Goal: Task Accomplishment & Management: Use online tool/utility

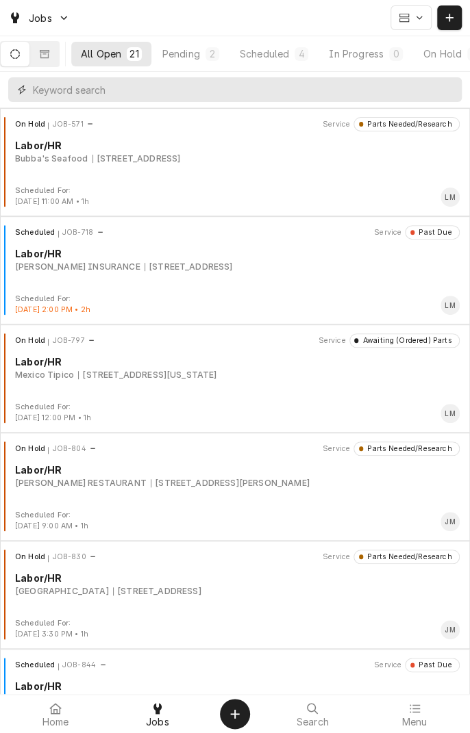
click at [244, 93] on input "Dynamic Content Wrapper" at bounding box center [244, 89] width 422 height 25
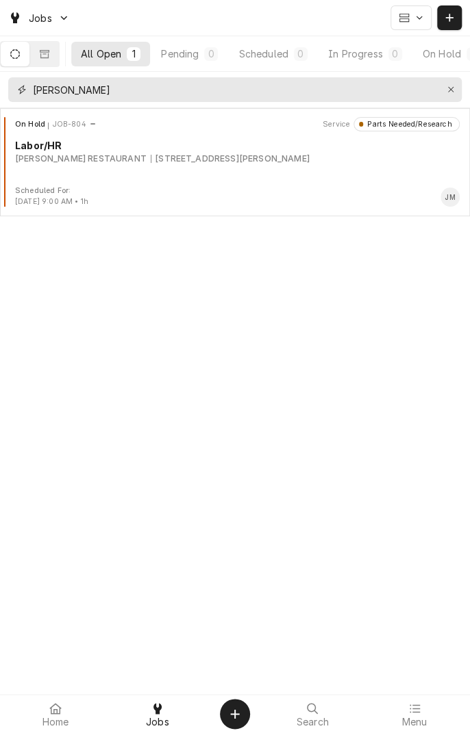
type input "[PERSON_NAME]"
click at [214, 166] on div "On Hold JOB-804 Service Parts Needed/Research Labor/[PERSON_NAME] RESTAURANT [S…" at bounding box center [234, 151] width 459 height 68
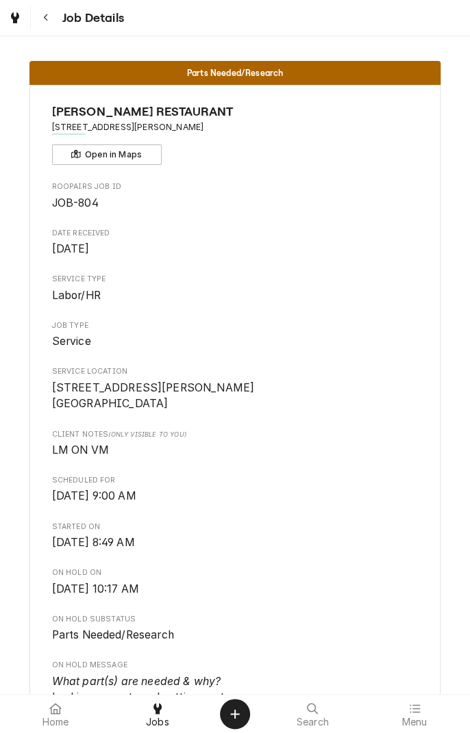
click at [45, 17] on icon "Navigate back" at bounding box center [46, 18] width 6 height 10
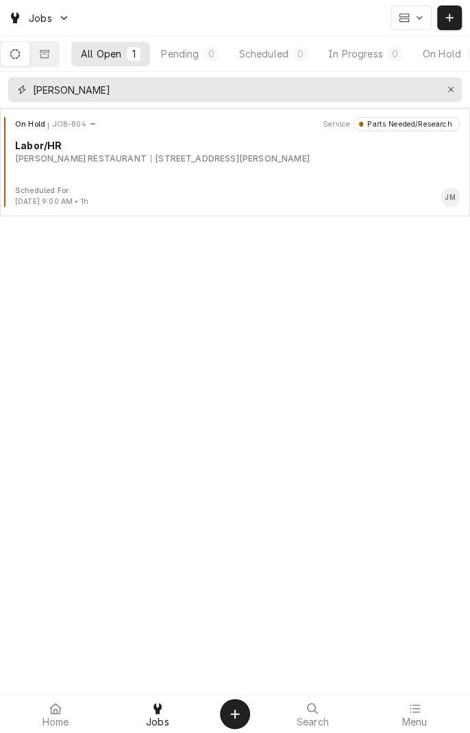
click at [449, 90] on icon "Erase input" at bounding box center [450, 89] width 5 height 5
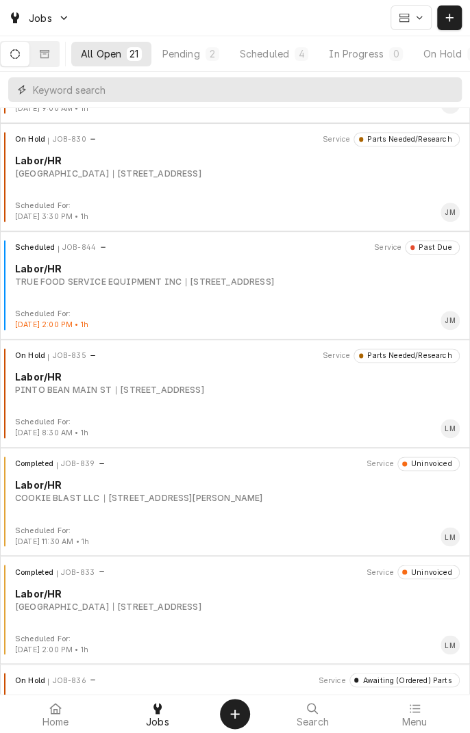
scroll to position [422, 0]
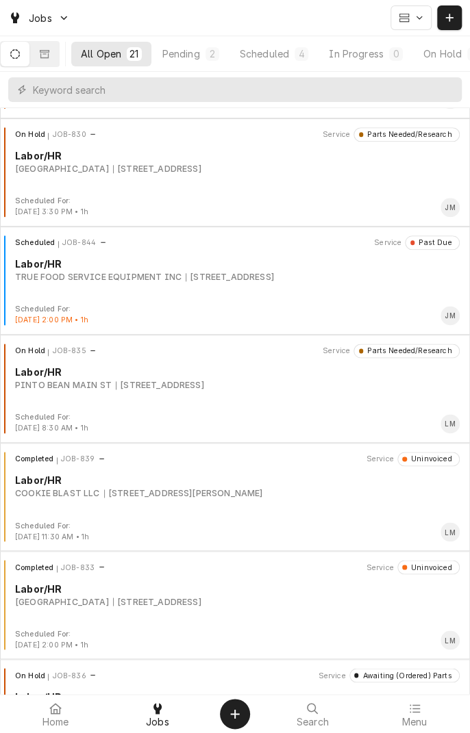
click at [120, 58] on div "All Open" at bounding box center [101, 54] width 40 height 14
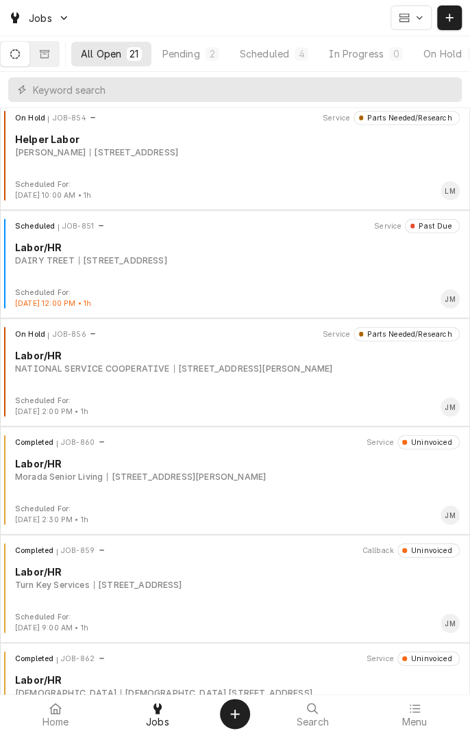
scroll to position [1090, 0]
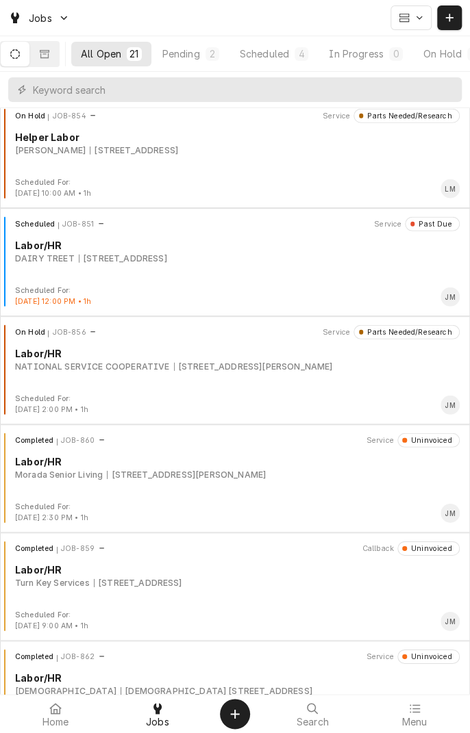
click at [182, 577] on div "[STREET_ADDRESS]" at bounding box center [138, 583] width 88 height 12
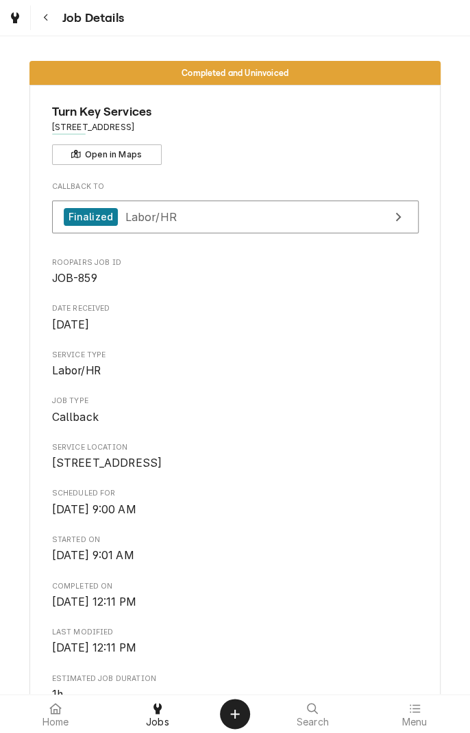
click at [45, 17] on icon "Navigate back" at bounding box center [46, 18] width 6 height 10
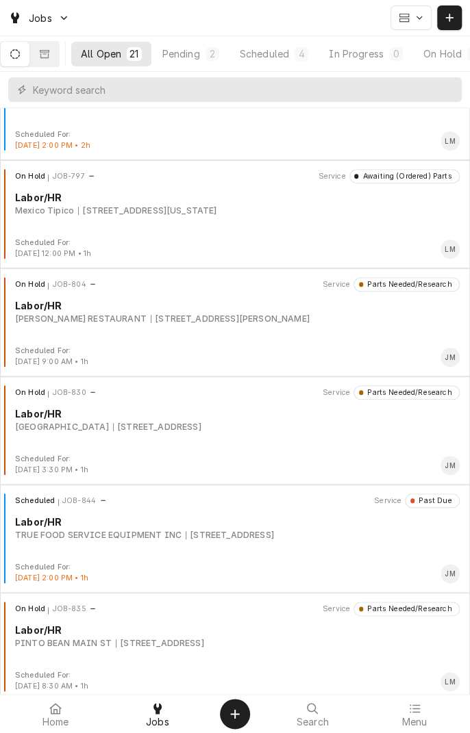
scroll to position [168, 0]
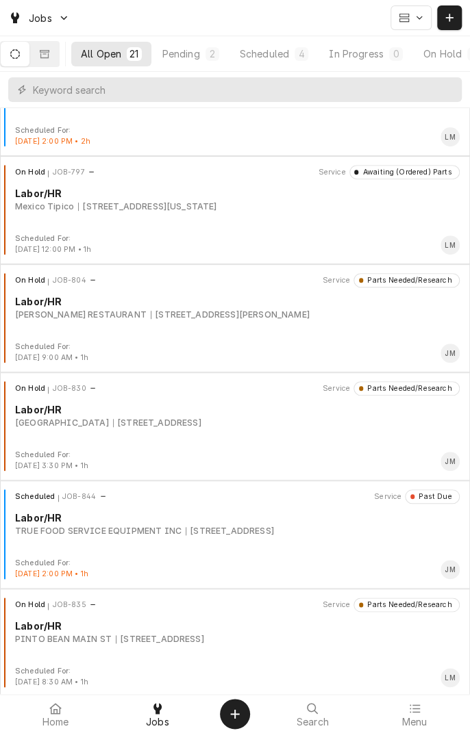
click at [171, 537] on div "Scheduled JOB-844 Service Past Due Labor/HR TRUE FOOD SERVICE EQUIPMENT INC 94 …" at bounding box center [234, 523] width 459 height 68
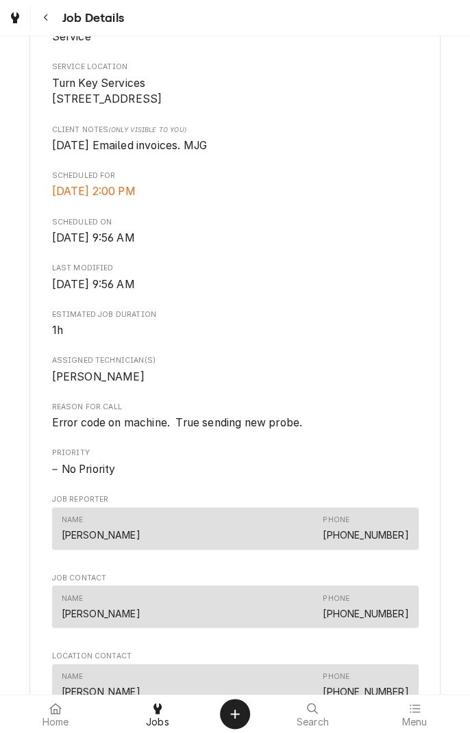
scroll to position [311, 0]
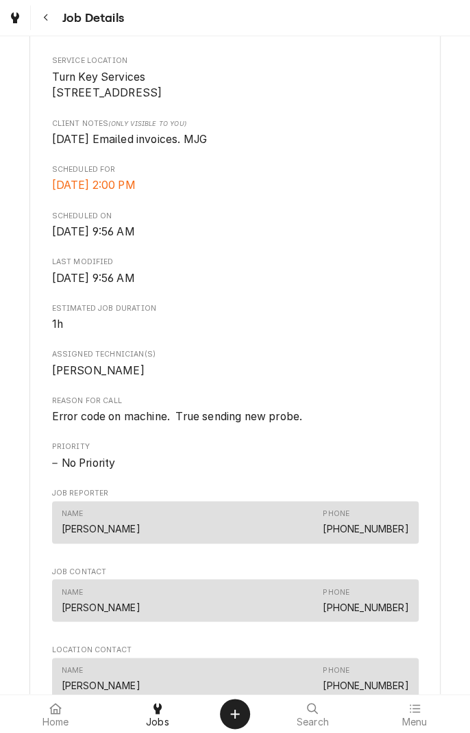
click at [45, 17] on icon "Navigate back" at bounding box center [46, 18] width 6 height 10
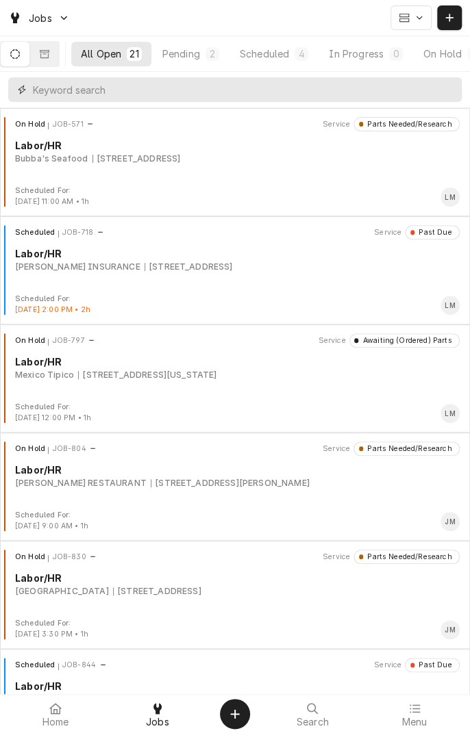
click at [240, 92] on input "Dynamic Content Wrapper" at bounding box center [244, 89] width 422 height 25
click at [329, 57] on div "On Hold" at bounding box center [322, 54] width 38 height 14
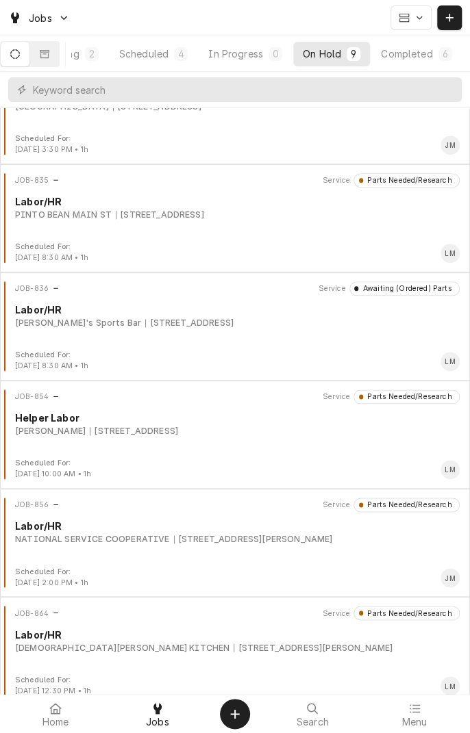
scroll to position [387, 0]
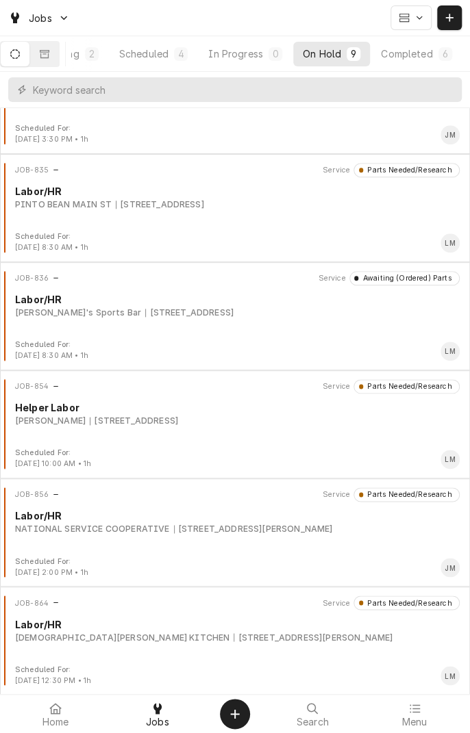
click at [129, 532] on div "NATIONAL SERVICE COOPERATIVE" at bounding box center [92, 529] width 154 height 12
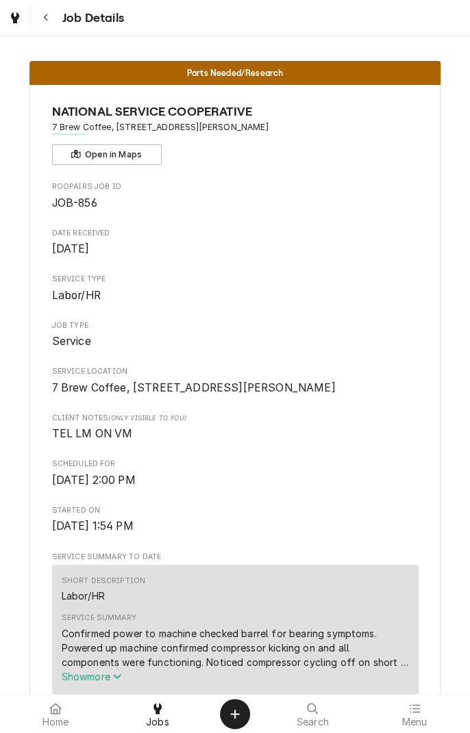
click at [45, 17] on icon "Navigate back" at bounding box center [46, 18] width 6 height 10
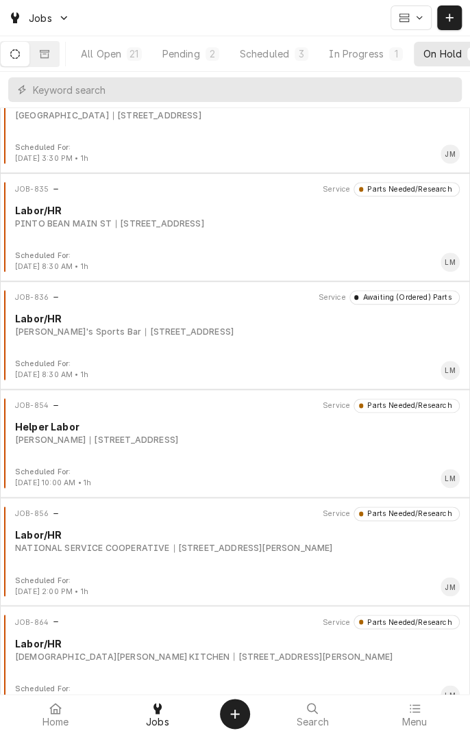
scroll to position [387, 0]
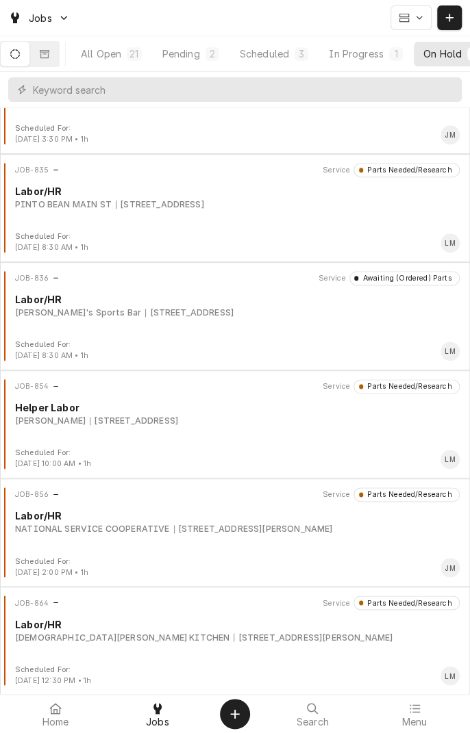
click at [176, 642] on div "JOB-864 Service Parts Needed/Research Labor/HR CHRIST'S KITCHEN 611 E Warren, V…" at bounding box center [234, 629] width 459 height 68
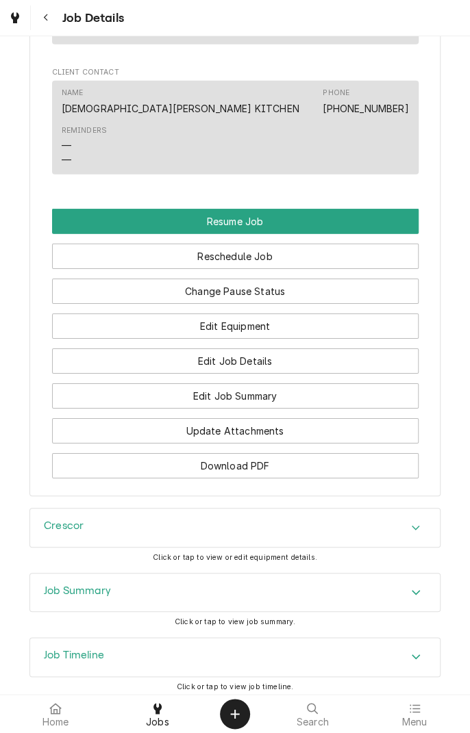
scroll to position [1219, 0]
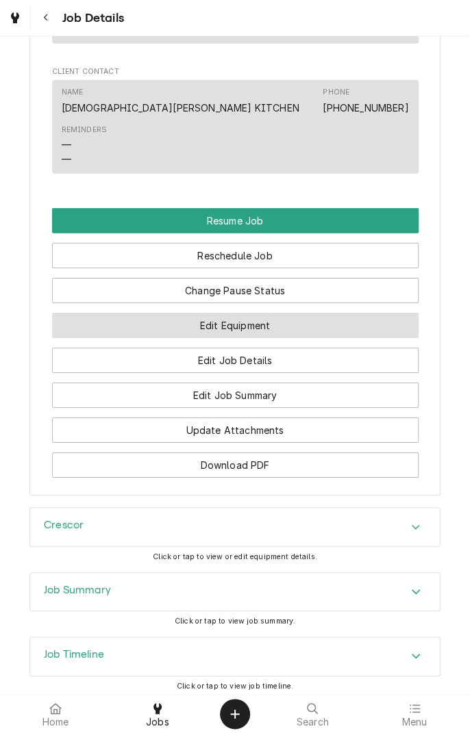
click at [315, 338] on button "Edit Equipment" at bounding box center [235, 325] width 366 height 25
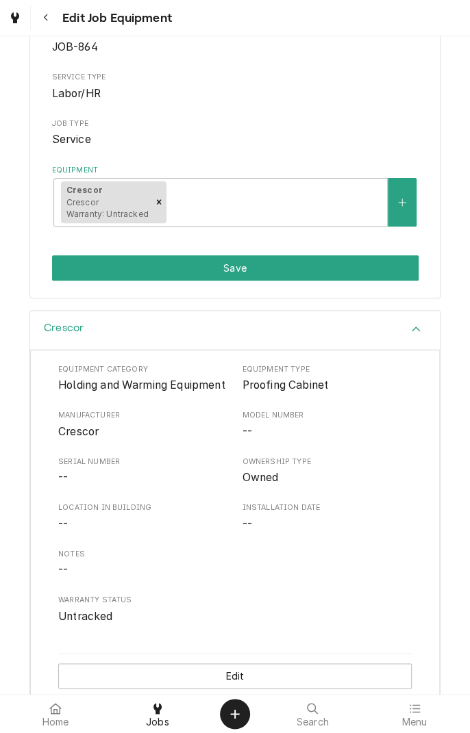
scroll to position [181, 0]
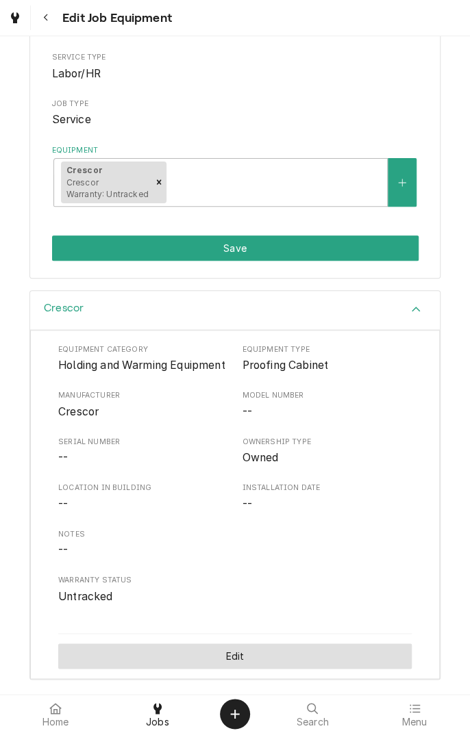
click at [244, 657] on button "Edit" at bounding box center [234, 655] width 353 height 25
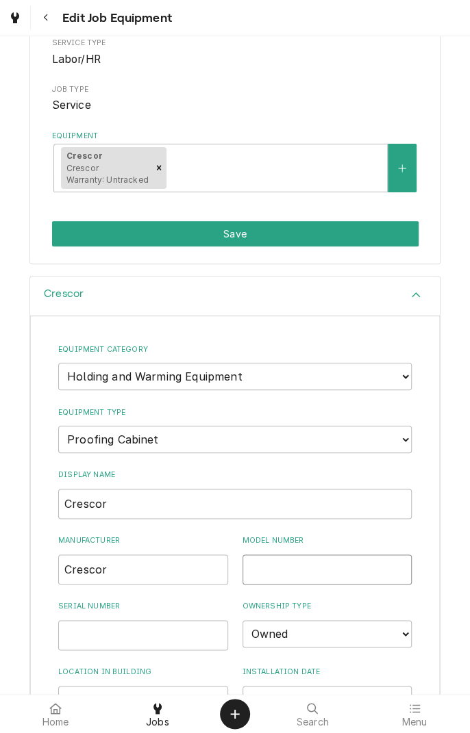
click at [326, 571] on input "Model Number" at bounding box center [327, 569] width 170 height 30
click at [295, 569] on input "Model Number" at bounding box center [327, 569] width 170 height 30
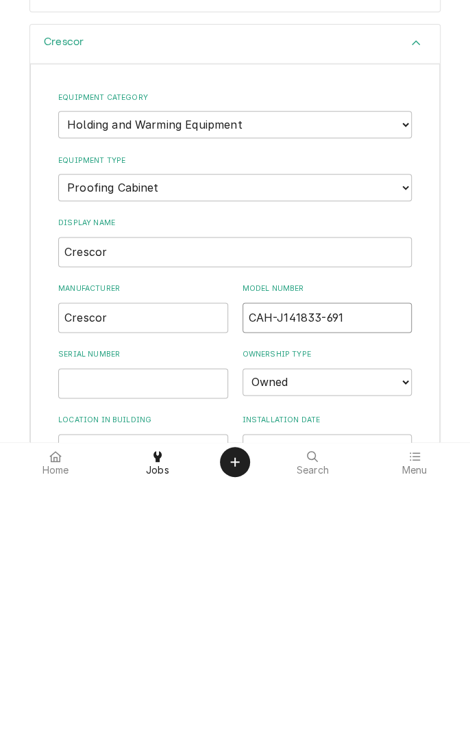
type input "CAH-J141833-691"
click at [189, 635] on input "Serial Number" at bounding box center [143, 635] width 170 height 30
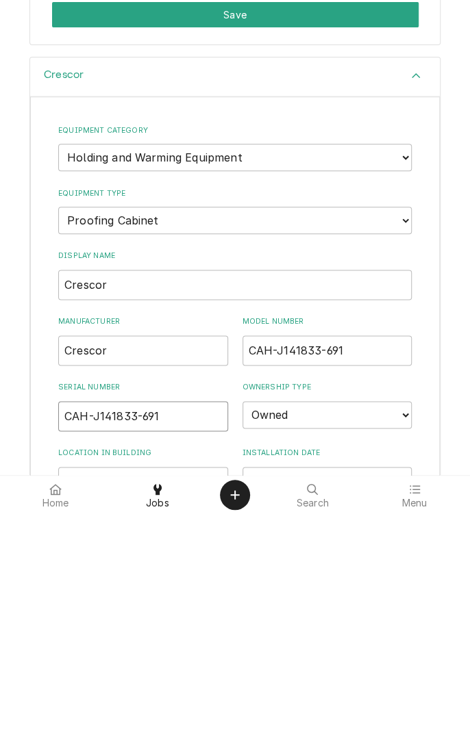
type input "CAH-J141833-691"
click at [357, 572] on input "CAH-J141833-691" at bounding box center [327, 569] width 170 height 30
type input "C"
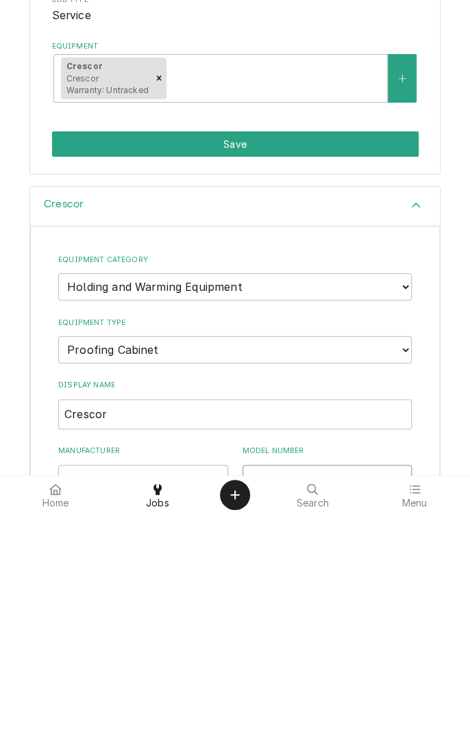
scroll to position [0, 0]
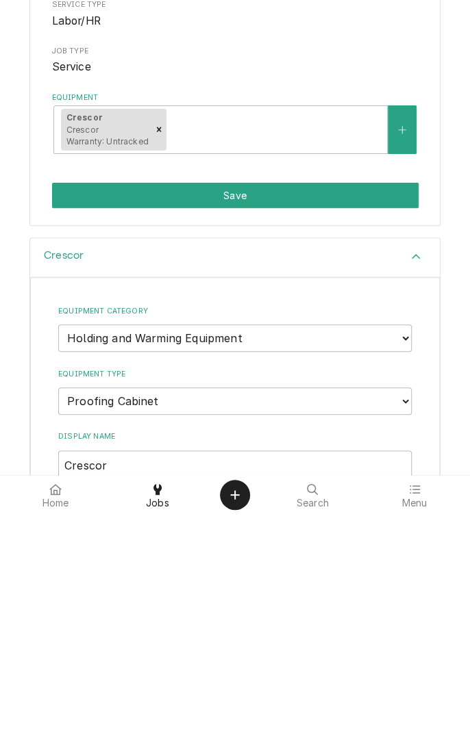
type input "0747 071"
click at [293, 425] on button "Save" at bounding box center [235, 414] width 366 height 25
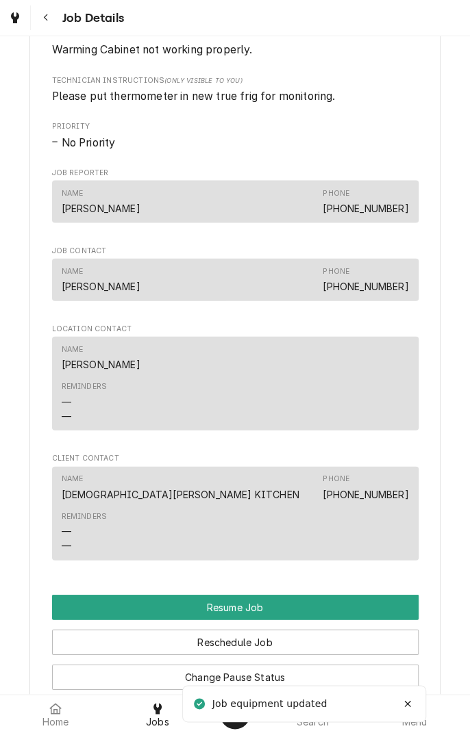
scroll to position [847, 0]
